Goal: Task Accomplishment & Management: Manage account settings

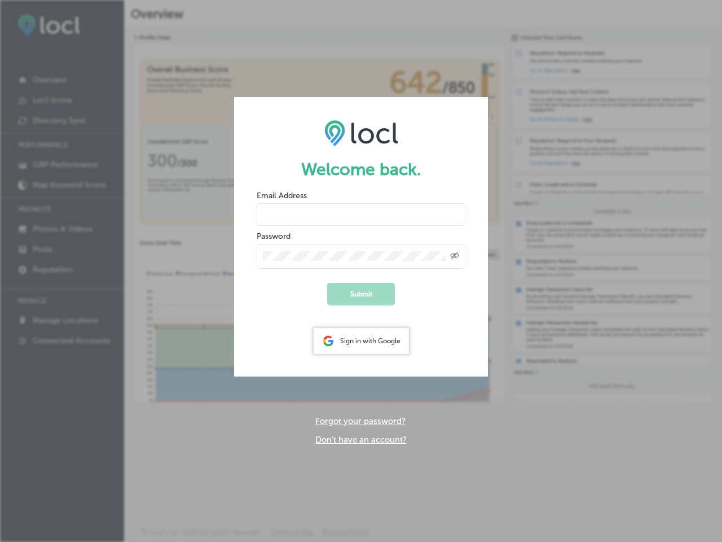
click at [455, 256] on icon "Created with Sketch." at bounding box center [454, 255] width 9 height 7
click at [361, 341] on div "Sign in with Google" at bounding box center [361, 341] width 95 height 26
